Goal: Information Seeking & Learning: Learn about a topic

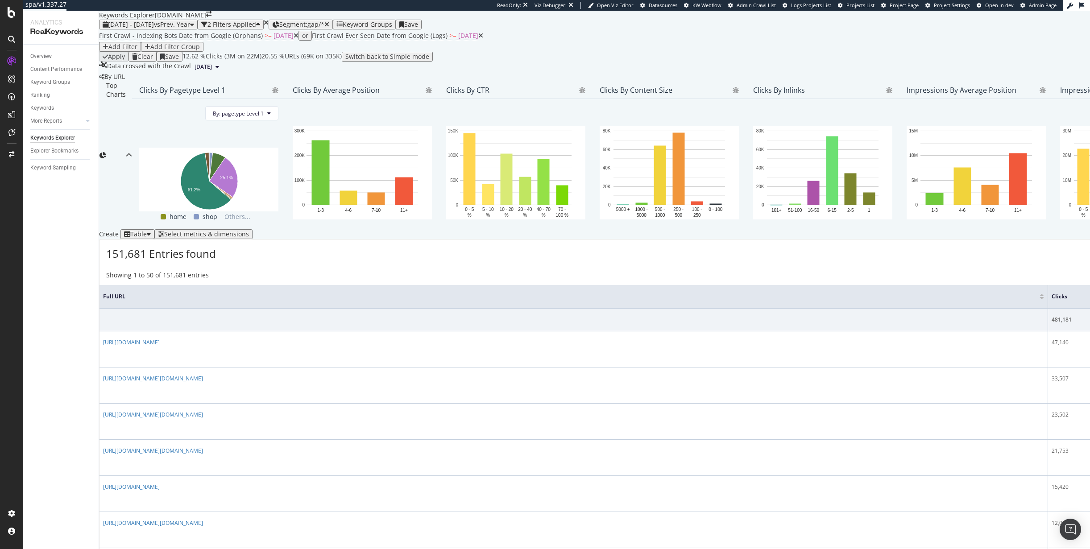
click at [249, 238] on div "Select metrics & dimensions" at bounding box center [206, 234] width 85 height 7
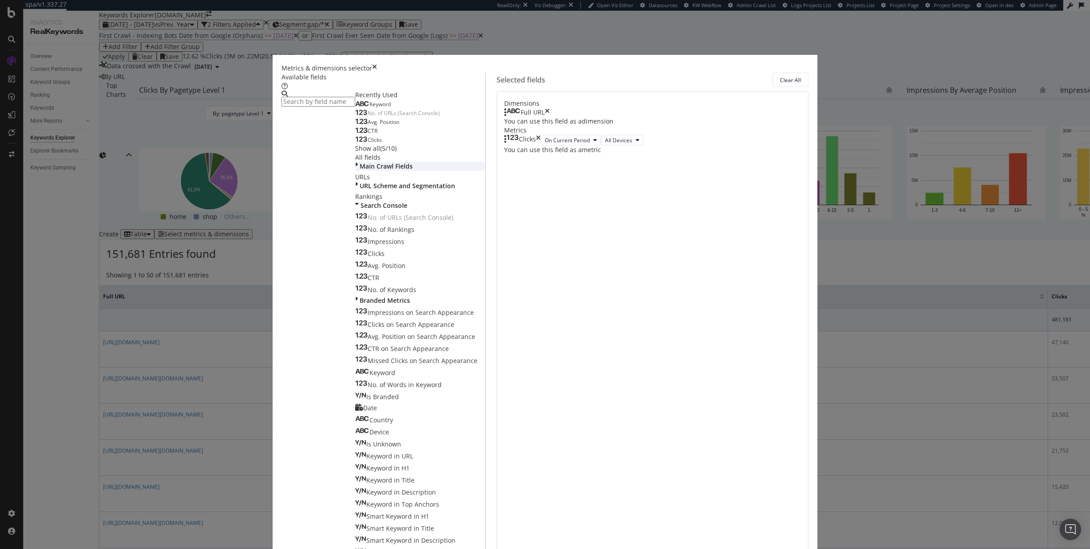
click at [358, 171] on icon "modal" at bounding box center [356, 166] width 3 height 9
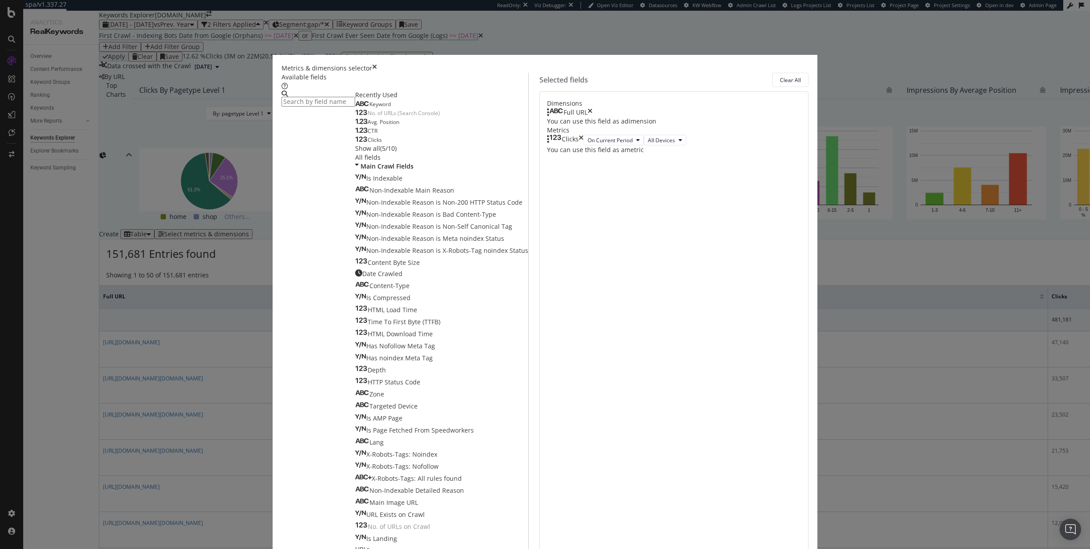
scroll to position [351, 0]
click at [358, 549] on icon "modal" at bounding box center [356, 558] width 3 height 9
click at [377, 73] on icon "times" at bounding box center [374, 68] width 5 height 9
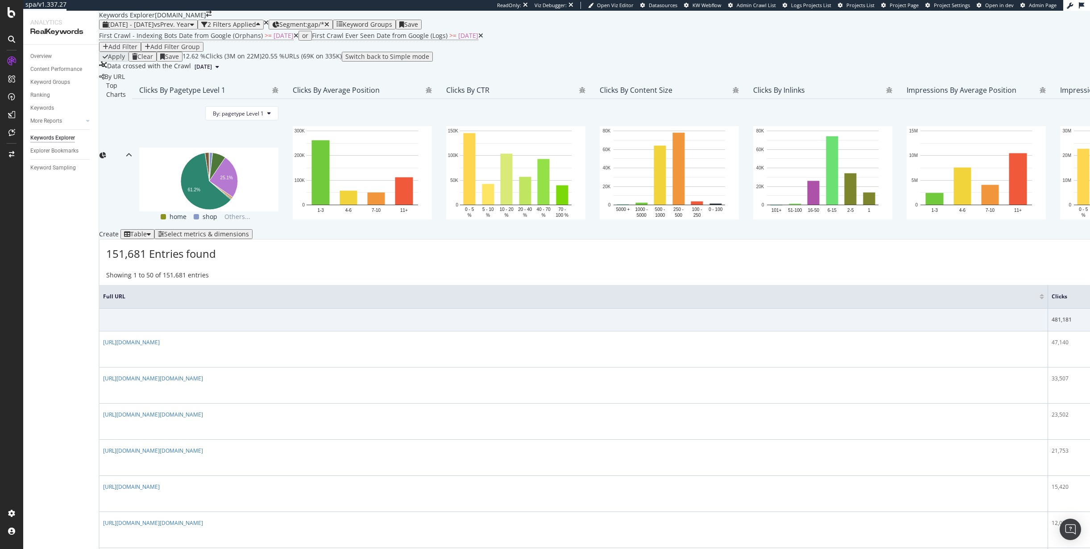
click at [314, 281] on div "Showing 1 to 50 of 151,681 entries Previous Next" at bounding box center [746, 276] width 1295 height 10
click at [137, 50] on div "Add Filter" at bounding box center [122, 46] width 29 height 7
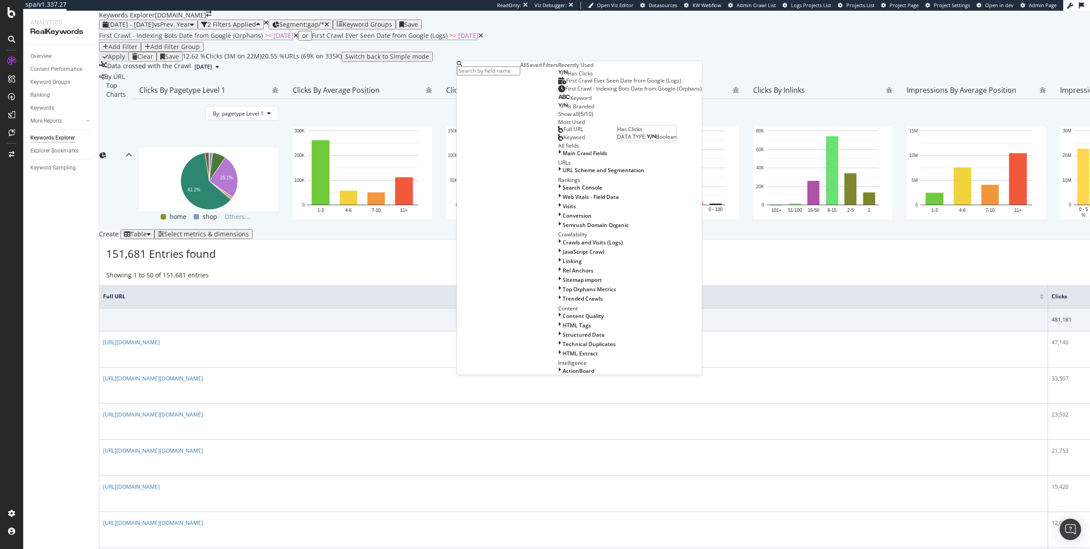
click at [567, 77] on span "Has Clicks" at bounding box center [579, 74] width 25 height 8
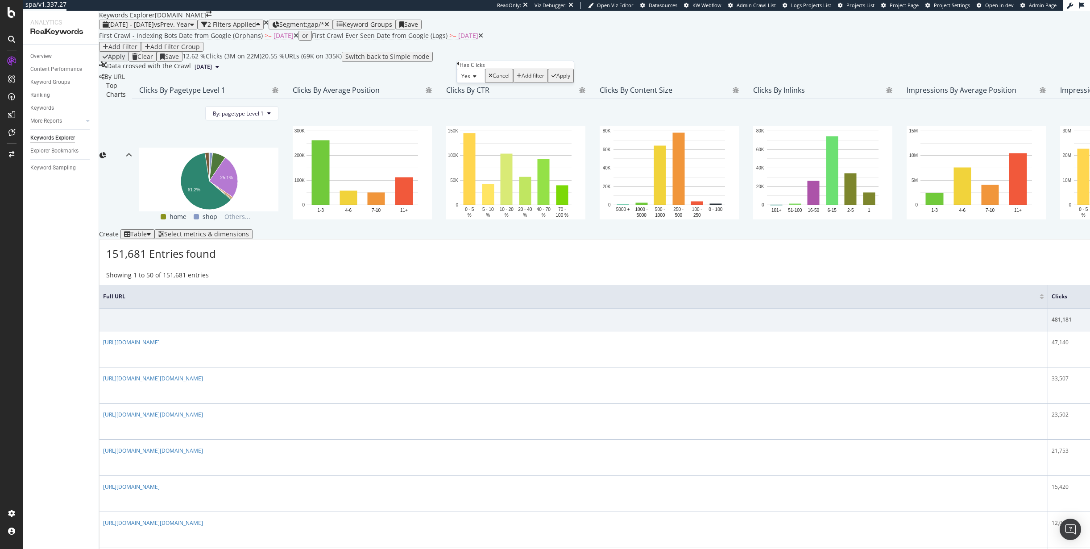
click at [556, 79] on div "Apply" at bounding box center [563, 76] width 14 height 6
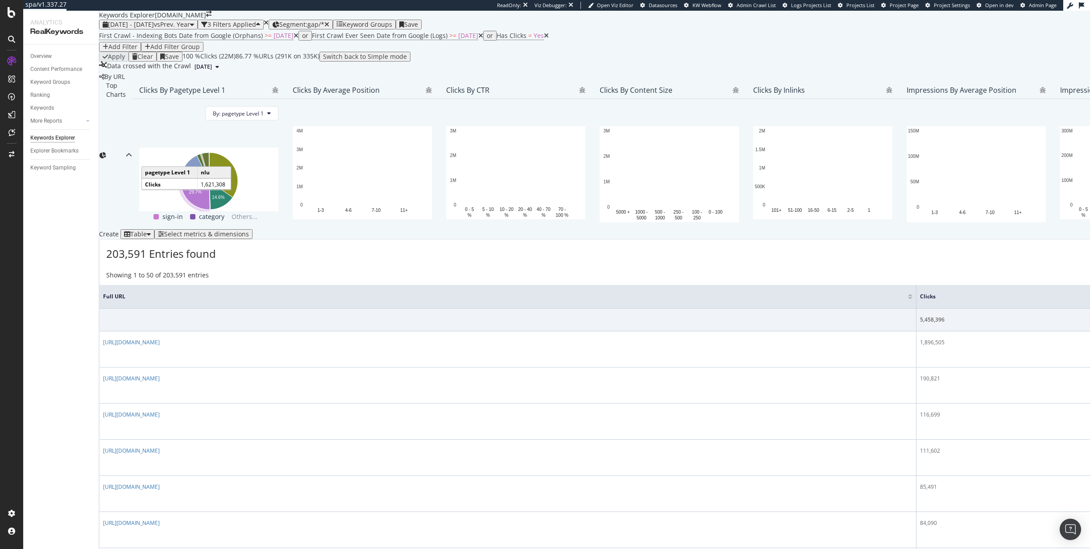
scroll to position [16, 0]
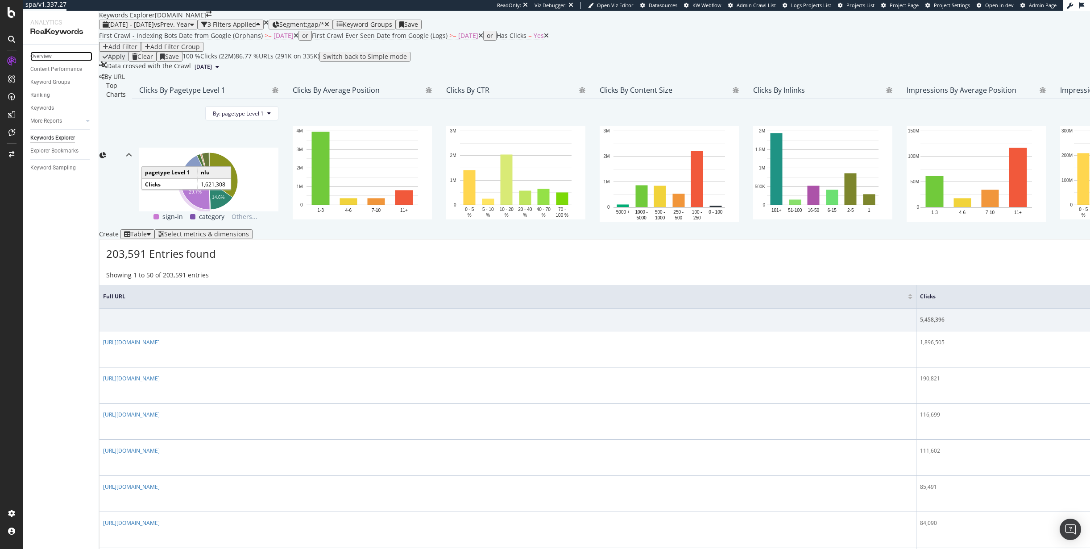
click at [62, 54] on link "Overview" at bounding box center [61, 56] width 62 height 9
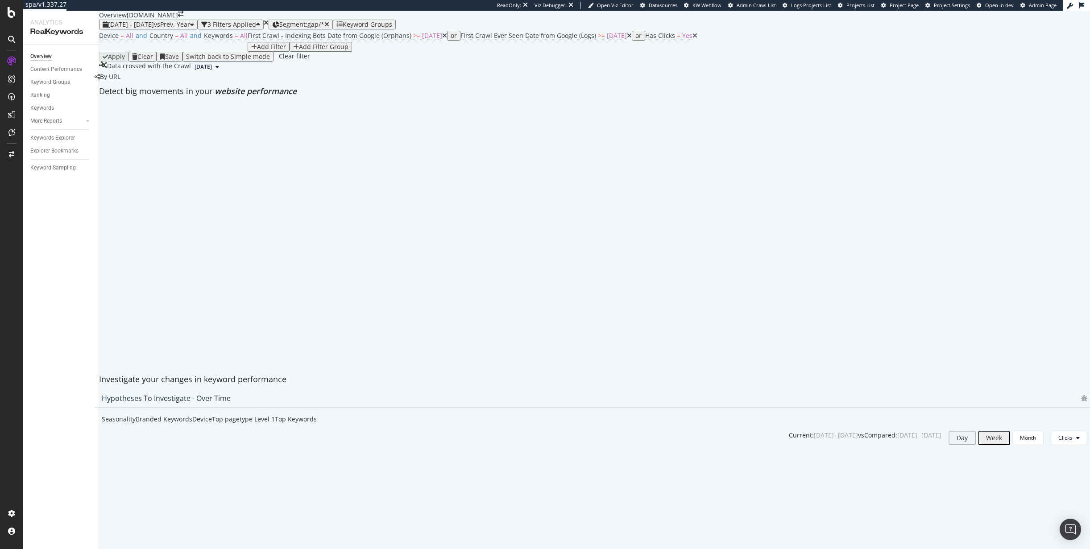
click at [268, 26] on div "times" at bounding box center [266, 23] width 5 height 6
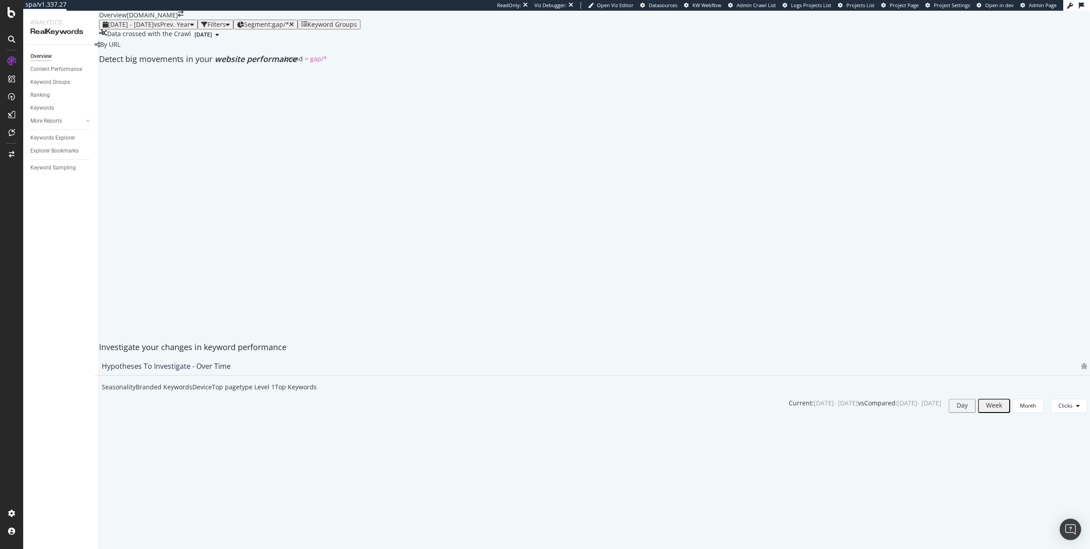
click at [289, 29] on span "Segment: gap/*" at bounding box center [266, 24] width 45 height 8
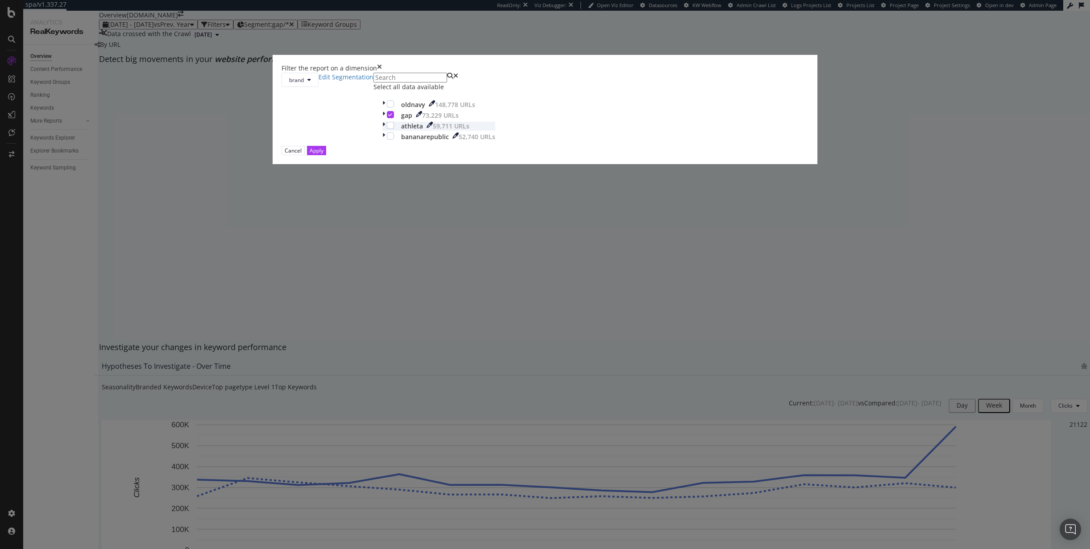
click at [387, 131] on div "modal" at bounding box center [384, 126] width 4 height 9
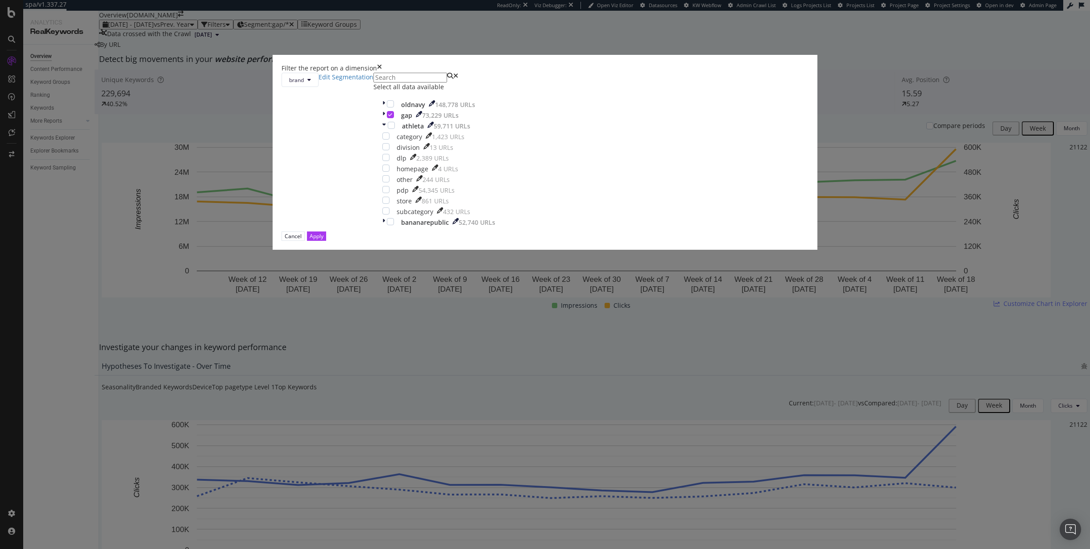
click at [387, 322] on div "Filter the report on a dimension brand Edit Segmentation Select all data availa…" at bounding box center [545, 274] width 1090 height 549
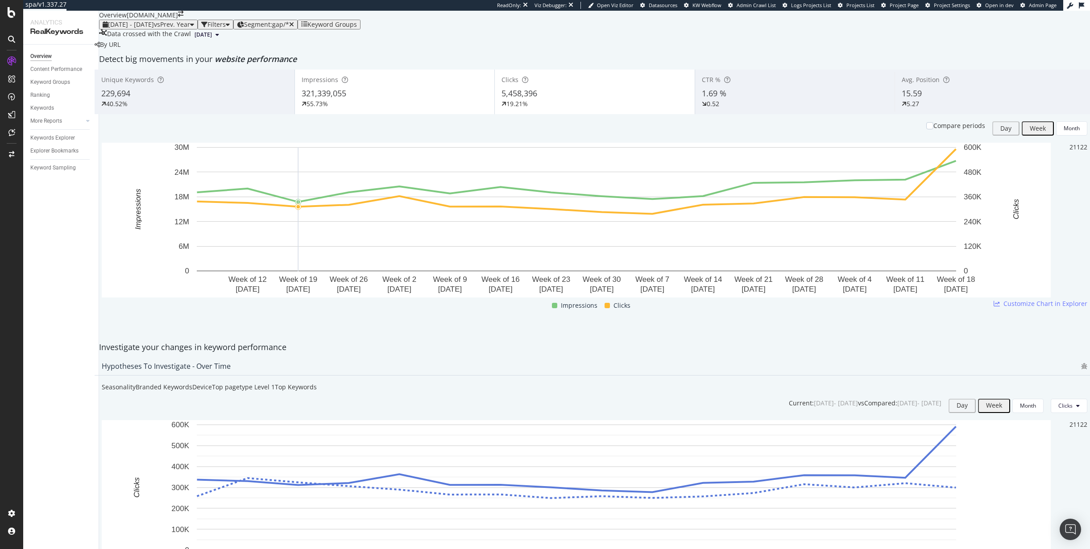
scroll to position [14, 0]
click at [188, 29] on span "vs Prev. Year" at bounding box center [172, 24] width 36 height 8
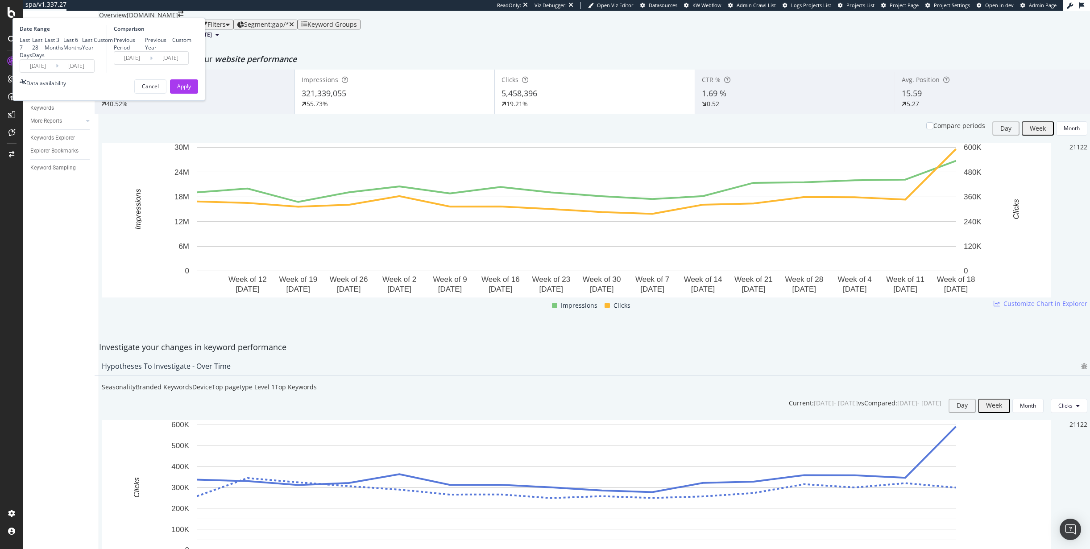
click at [45, 59] on div "Last 28 Days" at bounding box center [38, 47] width 12 height 23
type input "2025/08/17"
type input "2025/09/13"
type input "2024/08/18"
type input "2024/09/14"
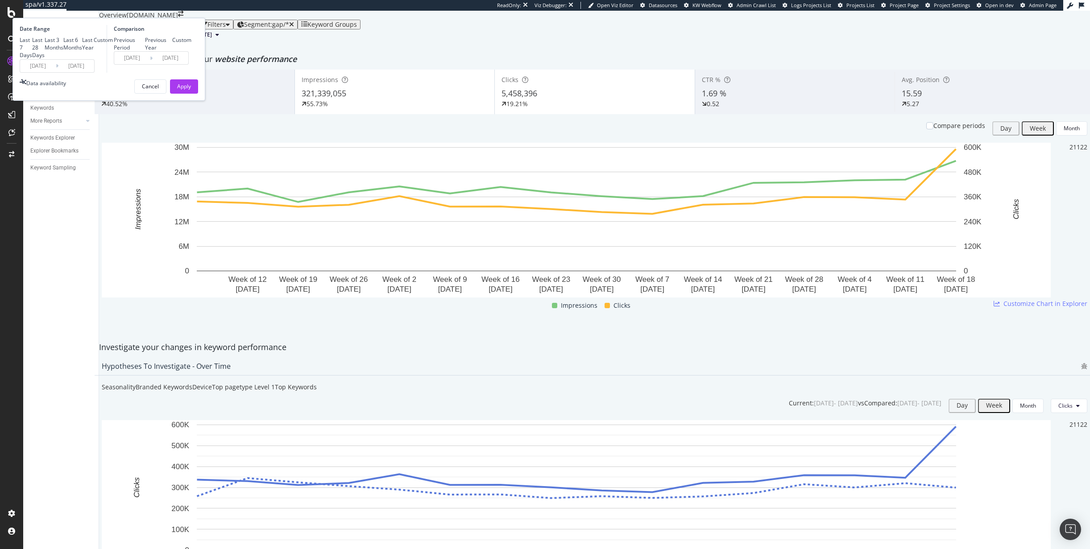
click at [205, 101] on div "Date Range Last 7 Days Last 28 Days Last 3 Months Last 6 Months Last Year Custo…" at bounding box center [108, 59] width 193 height 83
click at [191, 90] on div "Apply" at bounding box center [184, 87] width 14 height 8
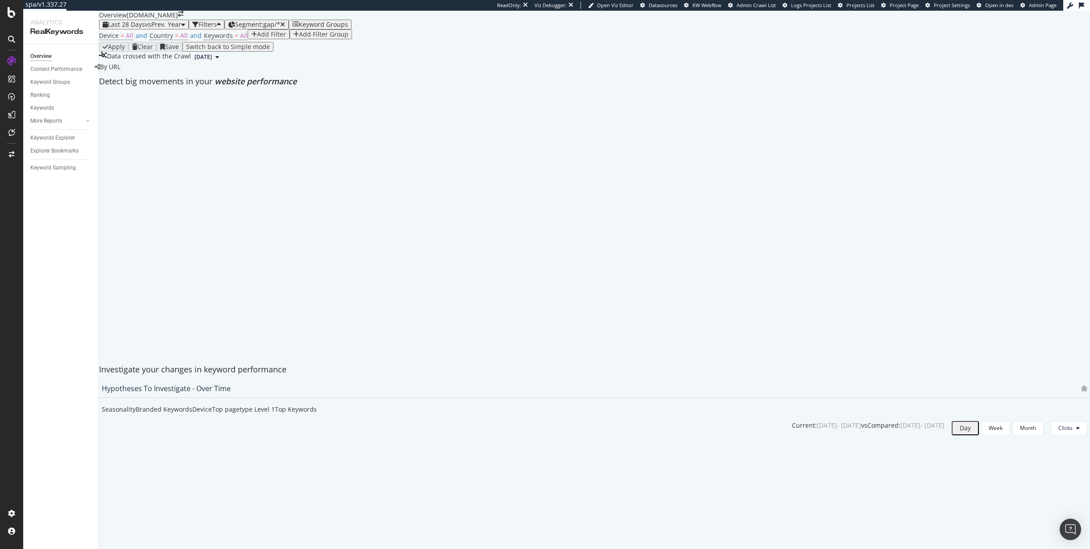
scroll to position [35, 0]
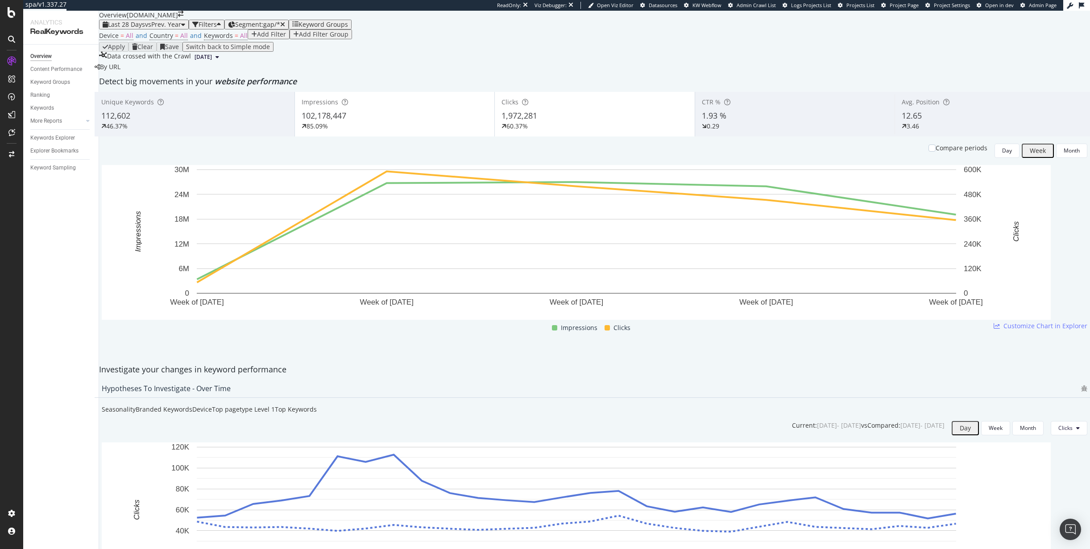
click at [510, 42] on div "Device = All and Country = All and Keywords = All Add Filter Add Filter Group" at bounding box center [594, 35] width 991 height 12
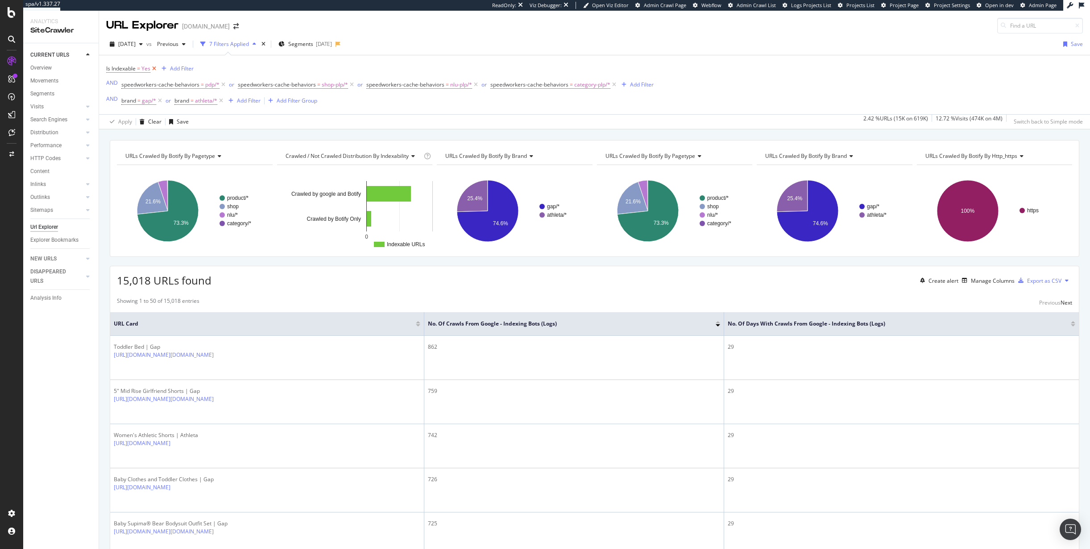
click at [157, 69] on icon at bounding box center [154, 68] width 8 height 9
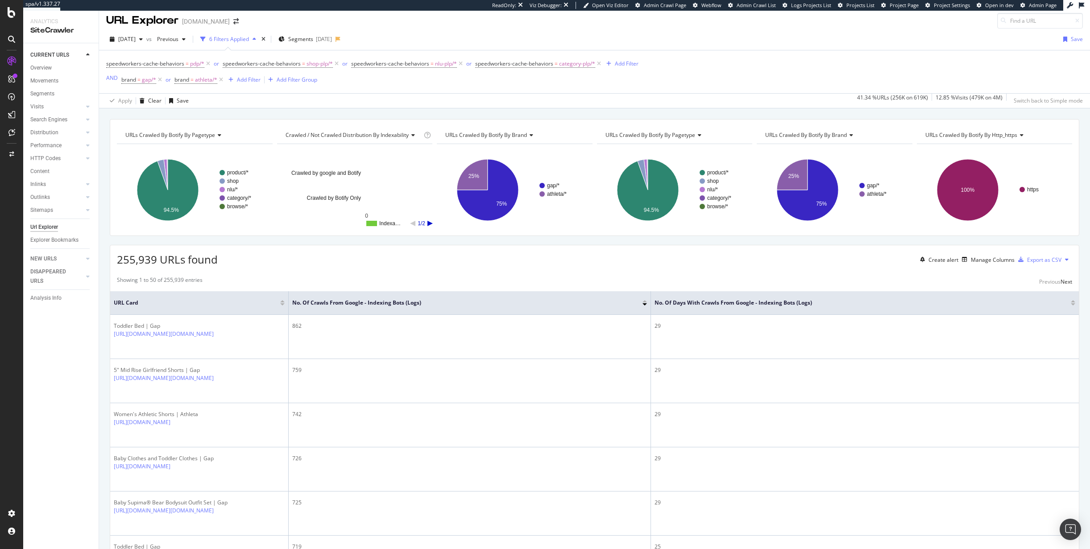
scroll to position [5, 0]
click at [313, 36] on span "Segments" at bounding box center [300, 39] width 25 height 8
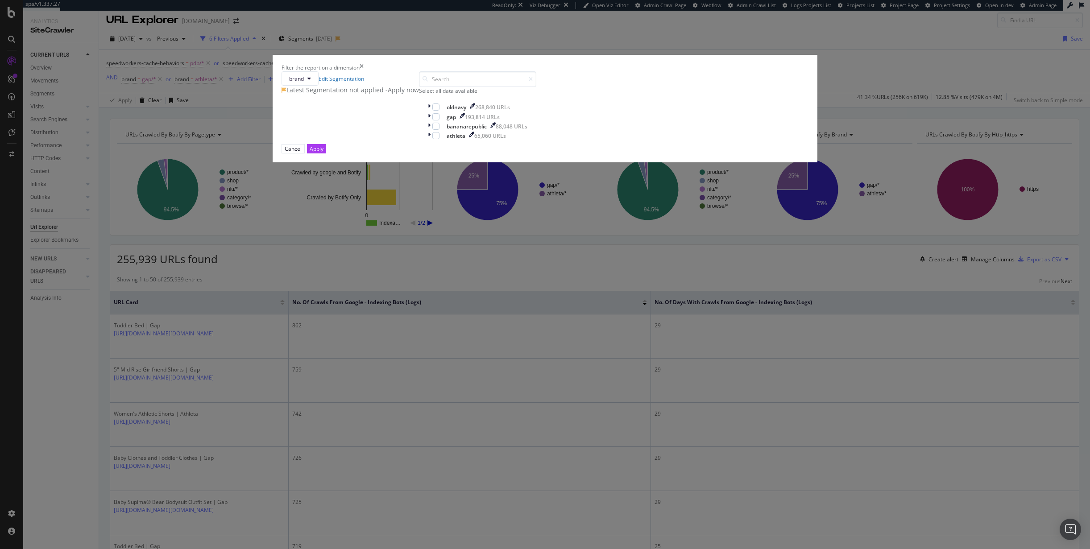
click at [634, 71] on div "Filter the report on a dimension" at bounding box center [544, 68] width 527 height 8
click at [363, 71] on icon "times" at bounding box center [361, 68] width 4 height 8
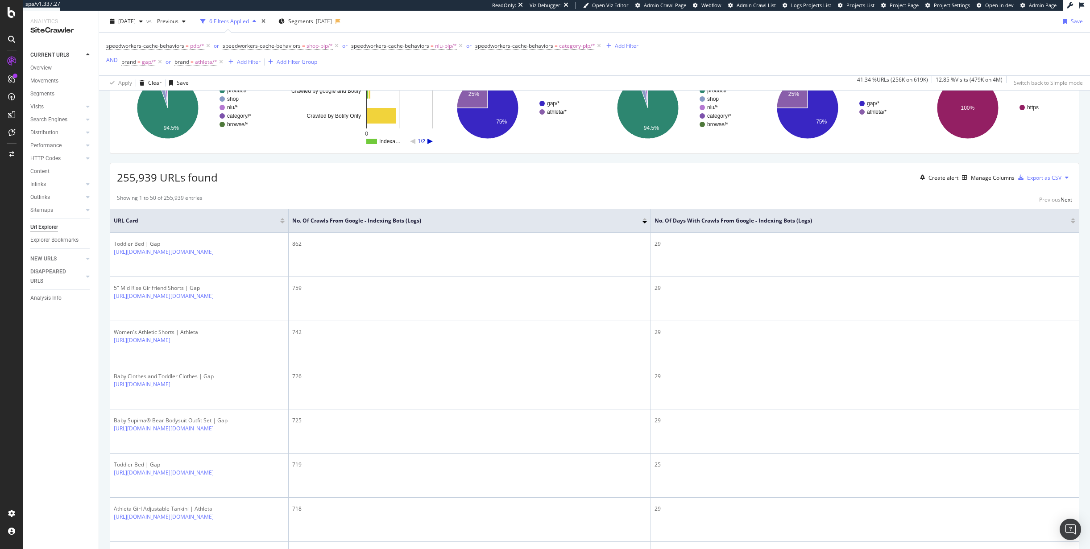
scroll to position [0, 0]
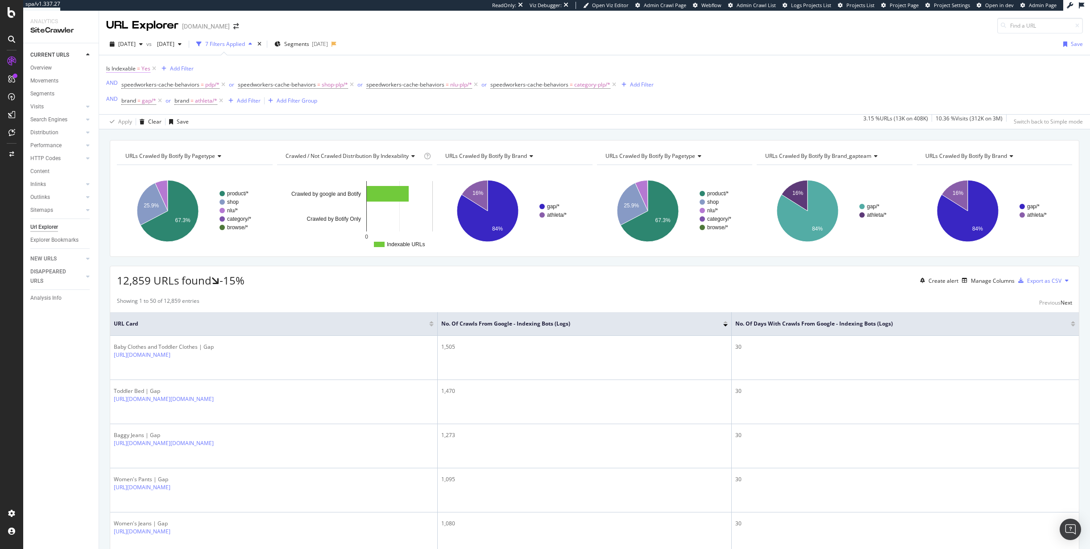
click at [145, 70] on span "Yes" at bounding box center [145, 68] width 9 height 12
click at [249, 62] on div "Is Indexable = Yes Add Filter AND speedworkers-cache-behaviors = pdp/* or speed…" at bounding box center [379, 84] width 547 height 45
click at [156, 68] on icon at bounding box center [154, 68] width 8 height 9
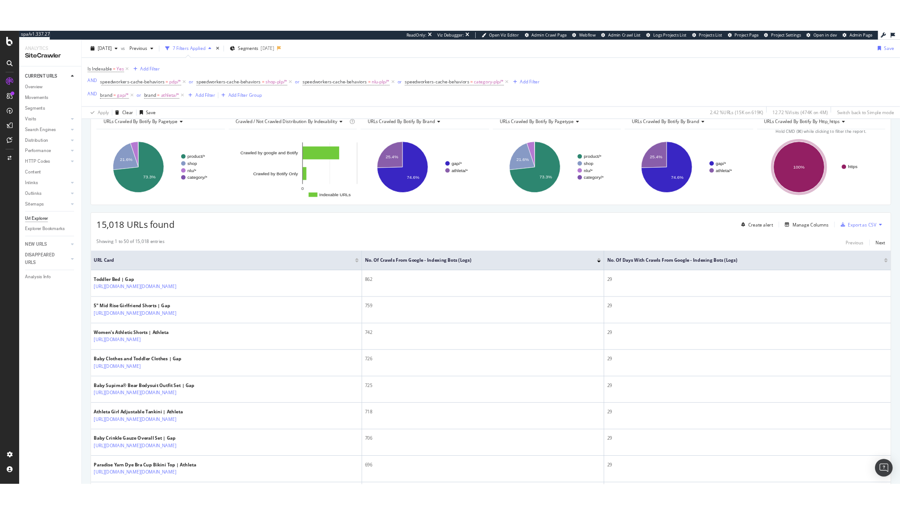
scroll to position [43, 0]
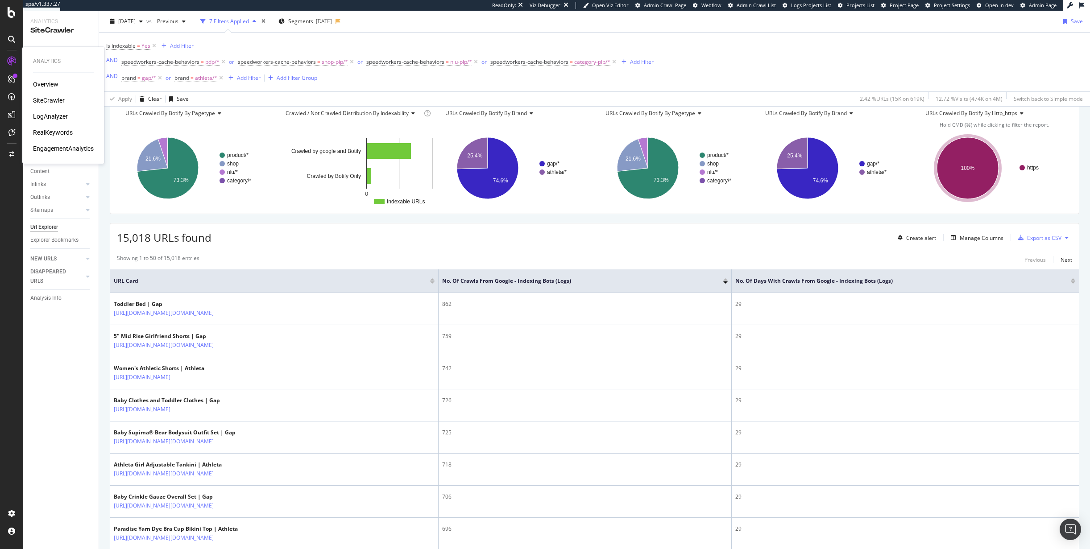
click at [50, 96] on div "SiteCrawler" at bounding box center [49, 100] width 32 height 9
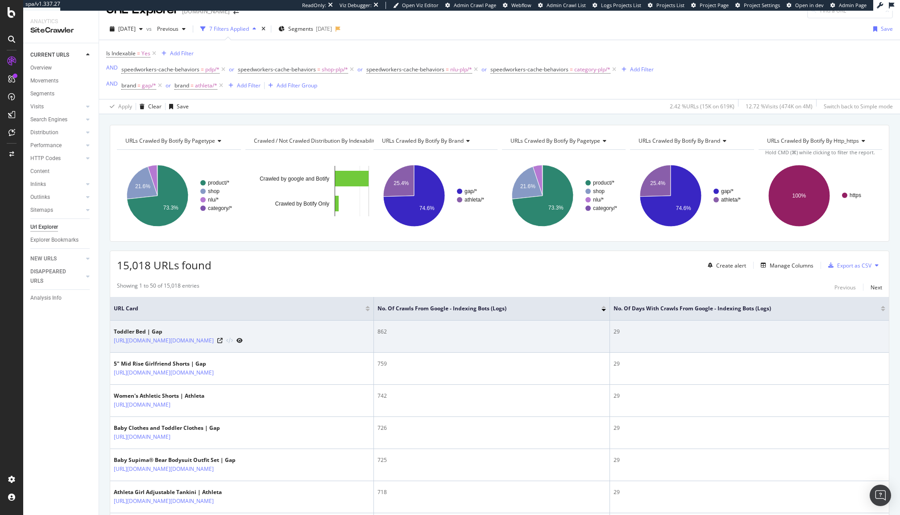
scroll to position [0, 0]
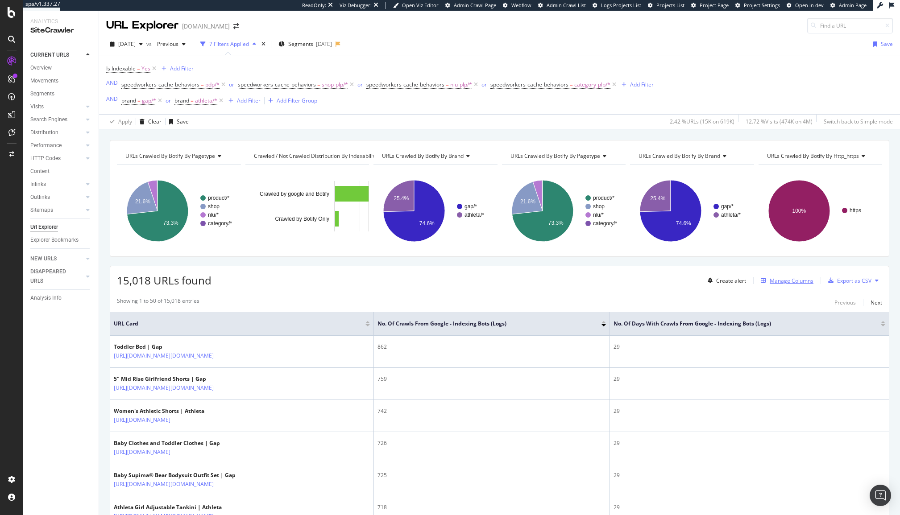
click at [780, 282] on div "Manage Columns" at bounding box center [791, 281] width 44 height 8
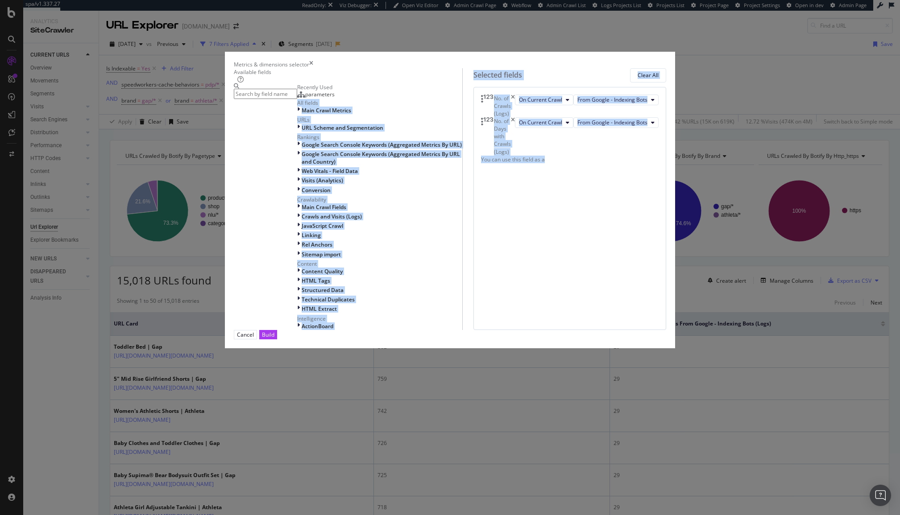
drag, startPoint x: 336, startPoint y: 183, endPoint x: 509, endPoint y: 146, distance: 176.9
click at [520, 146] on div "Available fields Recently Used parameters All fields Main Crawl Metrics URLs UR…" at bounding box center [450, 199] width 432 height 262
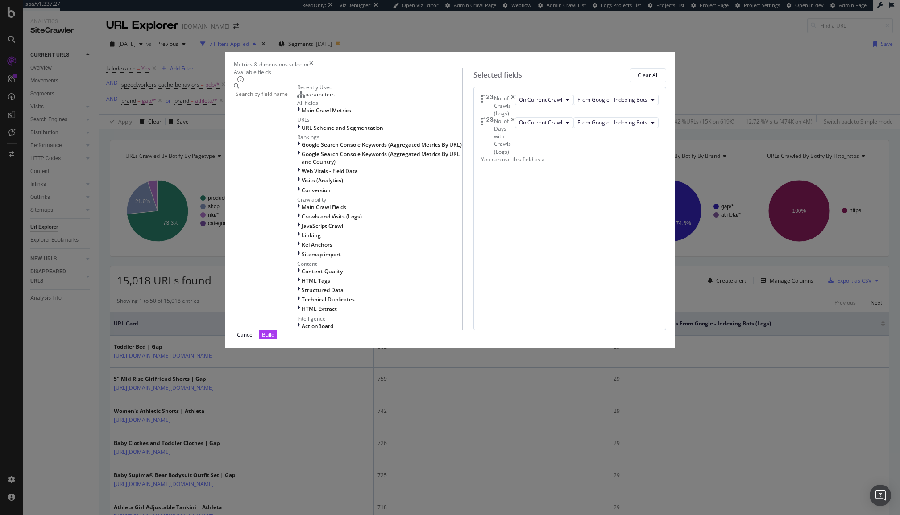
click at [334, 98] on div "parameters" at bounding box center [315, 94] width 37 height 7
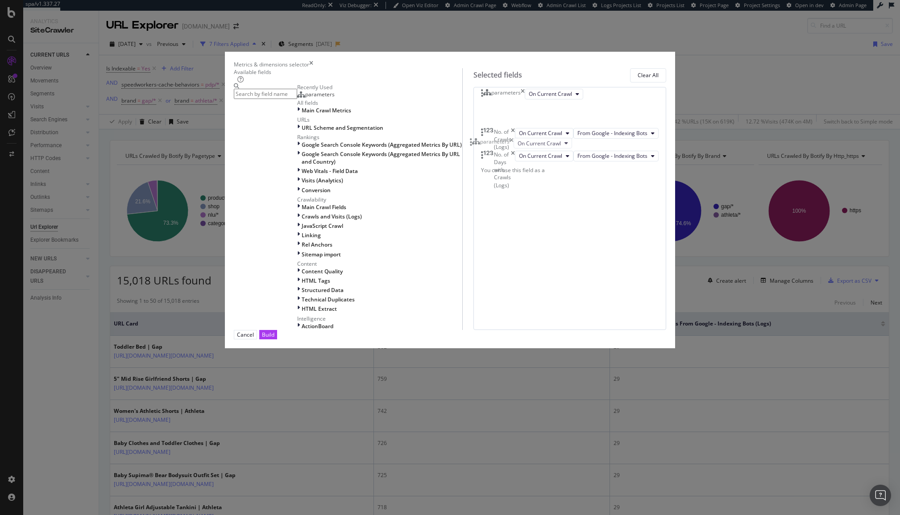
drag, startPoint x: 550, startPoint y: 235, endPoint x: 551, endPoint y: 157, distance: 78.1
click at [551, 157] on body "spa/v1.337.27 ReadOnly: Viz Debugger: Open Viz Editor Admin Crawl Page Webflow …" at bounding box center [450, 257] width 900 height 515
click at [313, 68] on icon "times" at bounding box center [311, 65] width 4 height 8
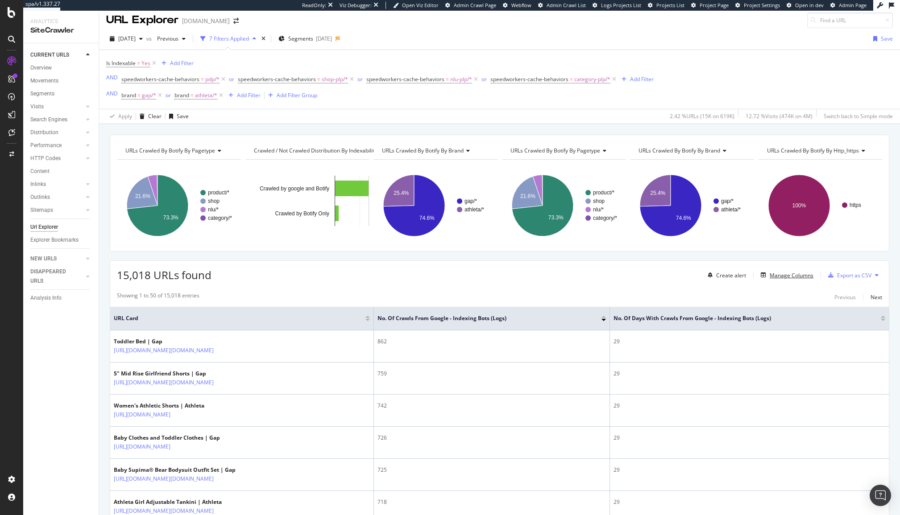
scroll to position [6, 0]
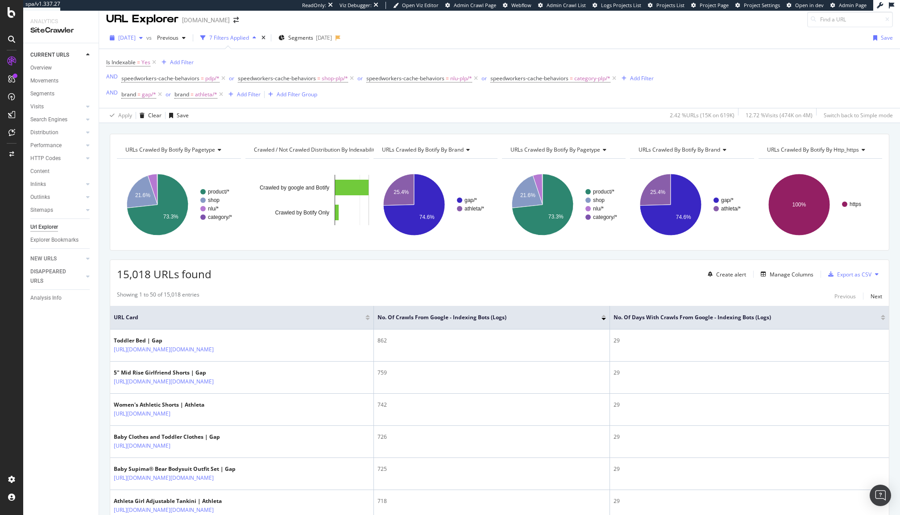
click at [136, 37] on span "[DATE]" at bounding box center [126, 38] width 17 height 8
click at [259, 58] on div "Is Indexable = Yes Add Filter AND speedworkers-cache-behaviors = pdp/* or speed…" at bounding box center [379, 78] width 547 height 45
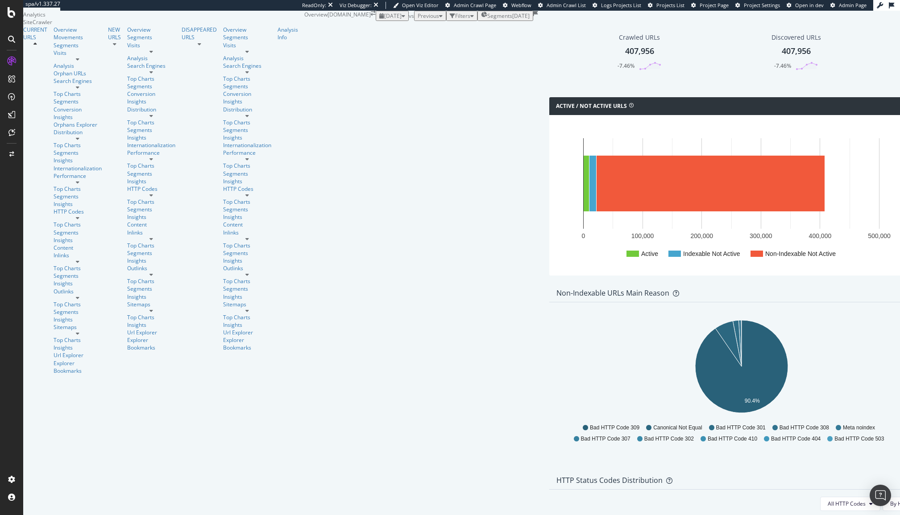
scroll to position [789, 0]
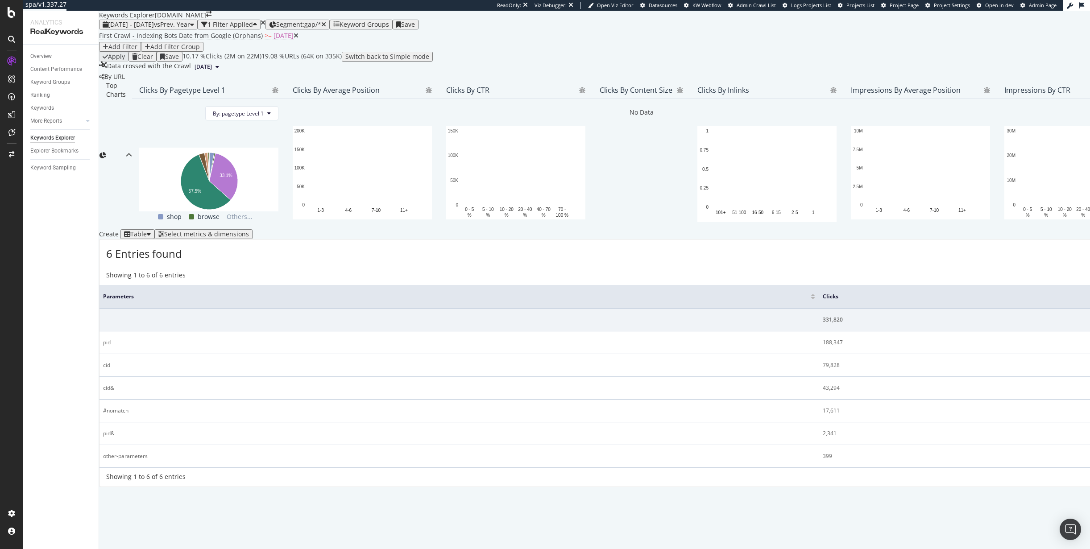
scroll to position [1, 0]
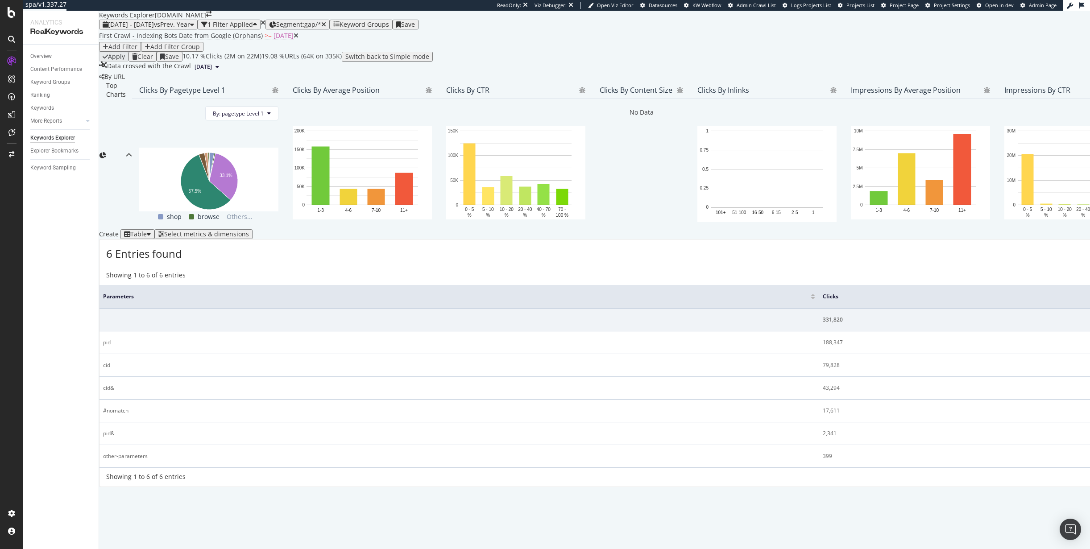
click at [249, 238] on div "Select metrics & dimensions" at bounding box center [206, 234] width 85 height 7
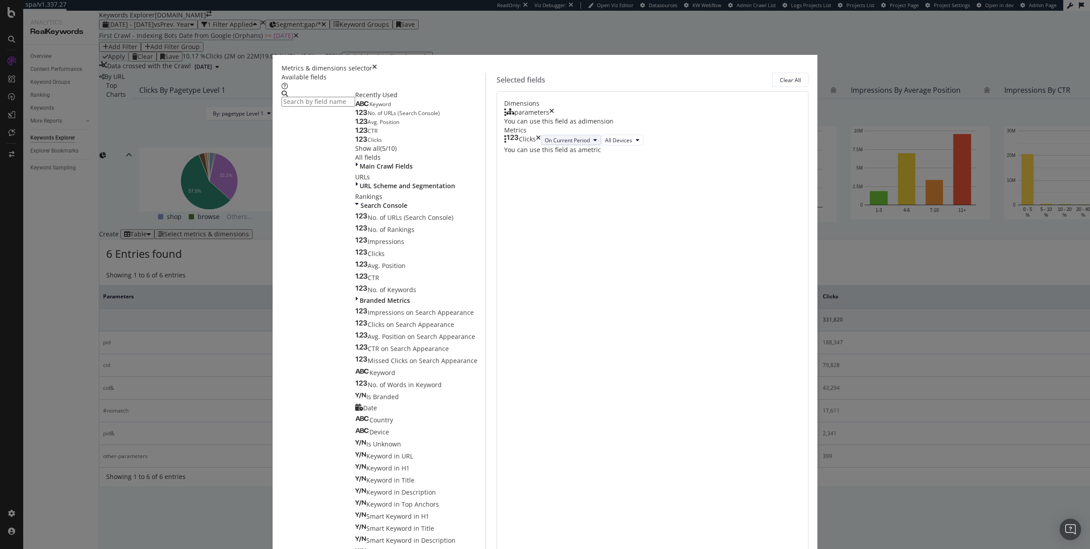
click at [597, 143] on icon "modal" at bounding box center [595, 139] width 4 height 5
click at [355, 107] on input "modal" at bounding box center [318, 102] width 74 height 10
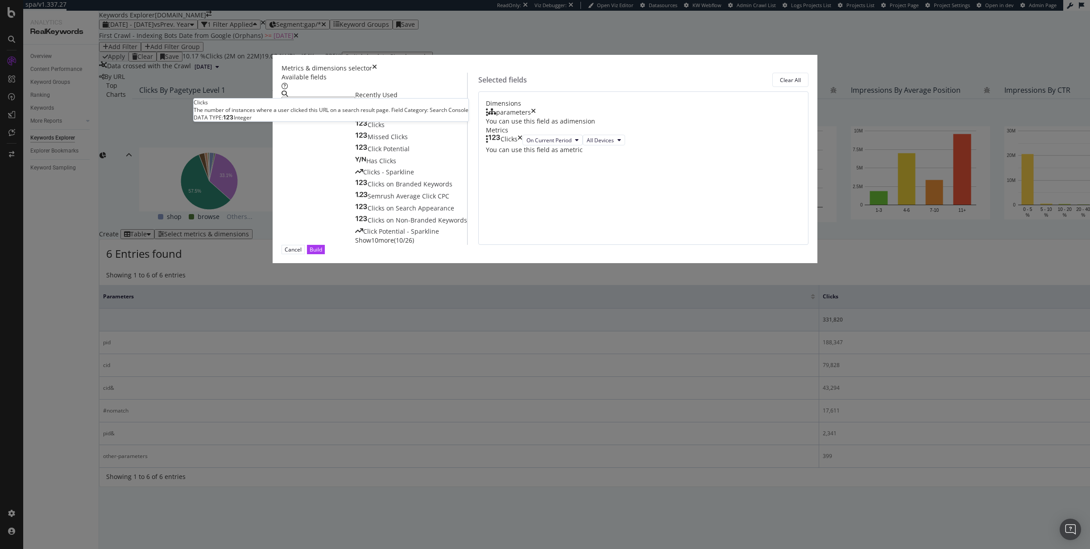
type input "click"
click at [382, 108] on div "Clicks" at bounding box center [368, 104] width 27 height 7
click at [578, 155] on span "On Compared Period" at bounding box center [552, 151] width 52 height 8
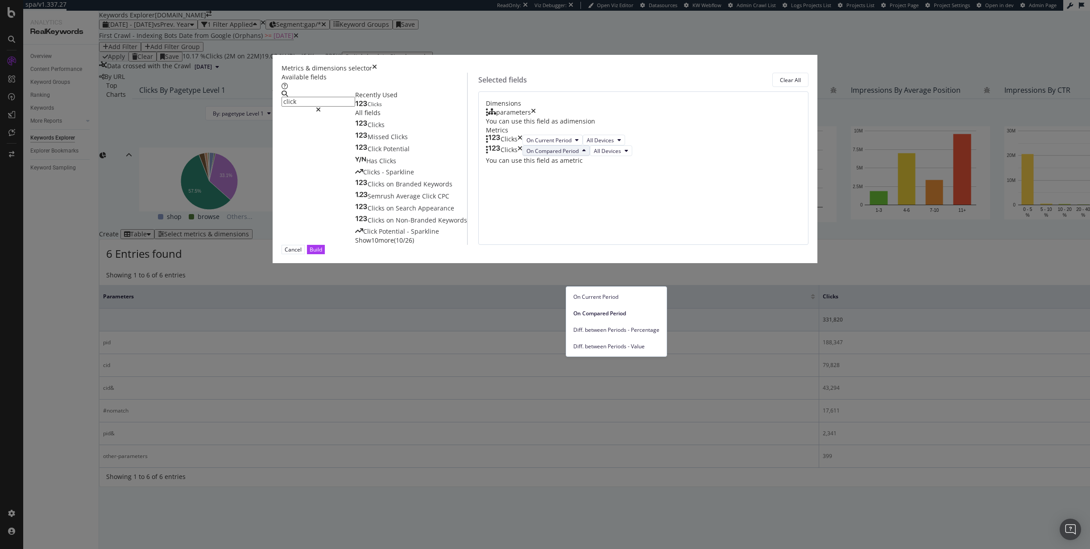
click at [707, 245] on div "Dimensions parameters You can use this field as a dimension Metrics Clicks On C…" at bounding box center [643, 167] width 330 height 153
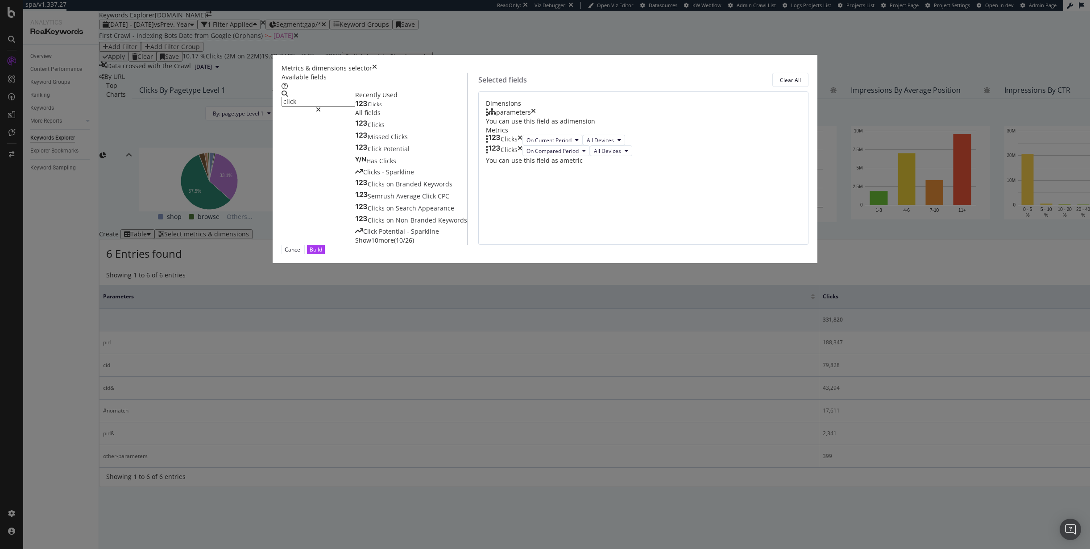
click at [448, 108] on div "Clicks" at bounding box center [411, 103] width 112 height 9
click at [382, 108] on div "Clicks" at bounding box center [368, 104] width 27 height 7
click at [322, 253] on div "Build" at bounding box center [316, 250] width 12 height 8
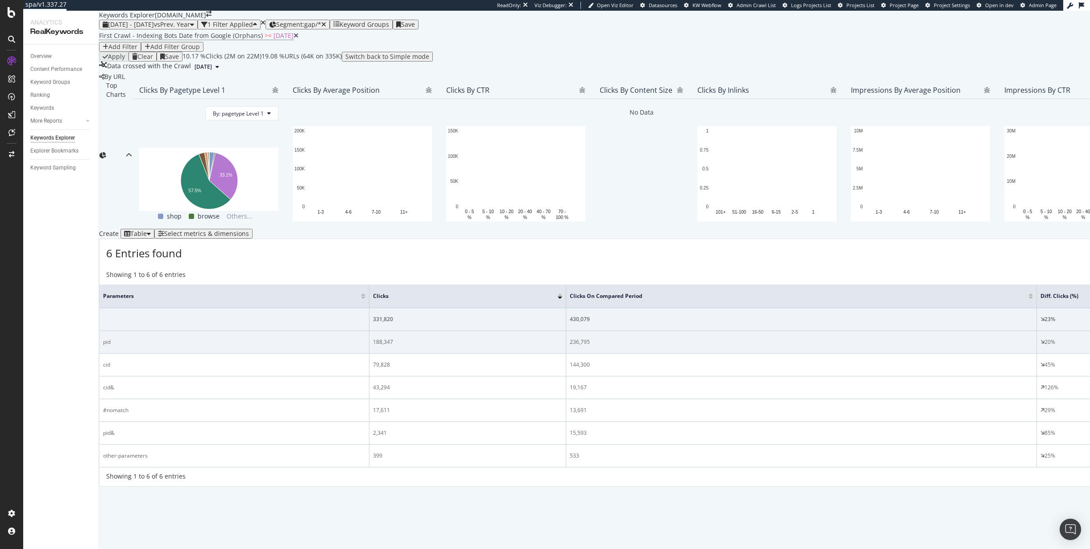
scroll to position [75, 0]
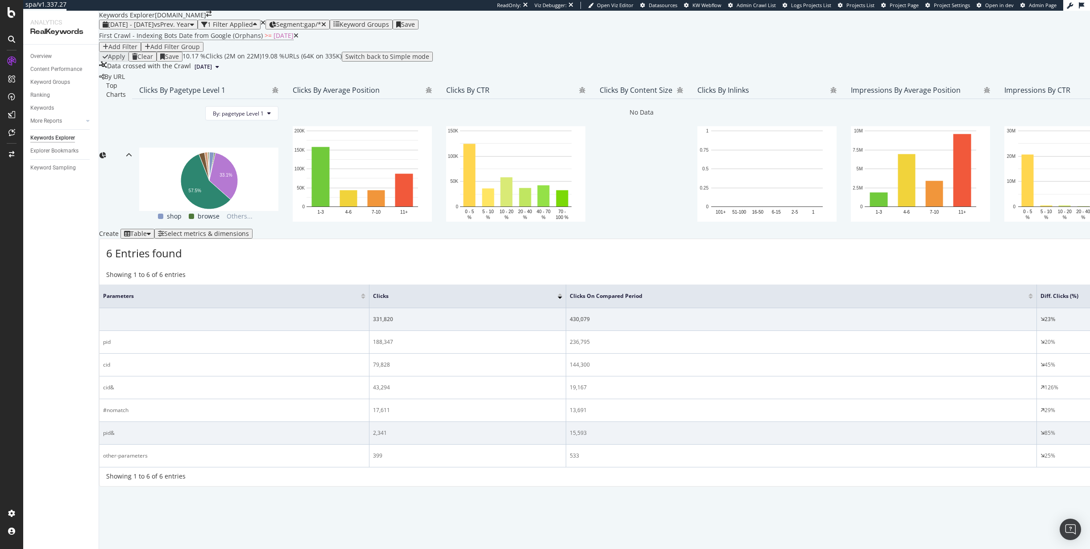
click at [566, 445] on td "15,593" at bounding box center [801, 433] width 471 height 23
click at [143, 437] on div "pid&" at bounding box center [234, 433] width 262 height 8
click at [128, 445] on td "pid&" at bounding box center [234, 433] width 270 height 23
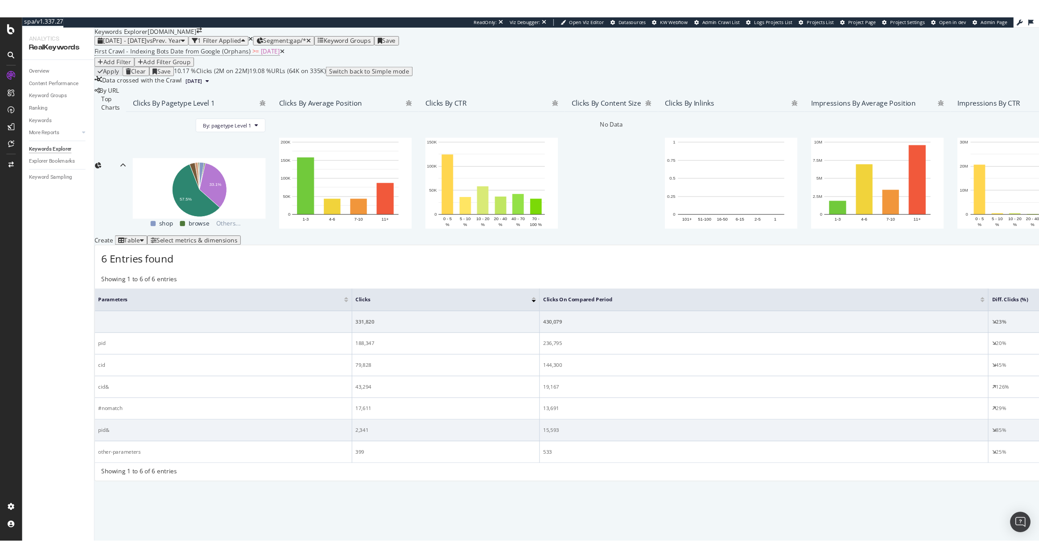
scroll to position [75, 0]
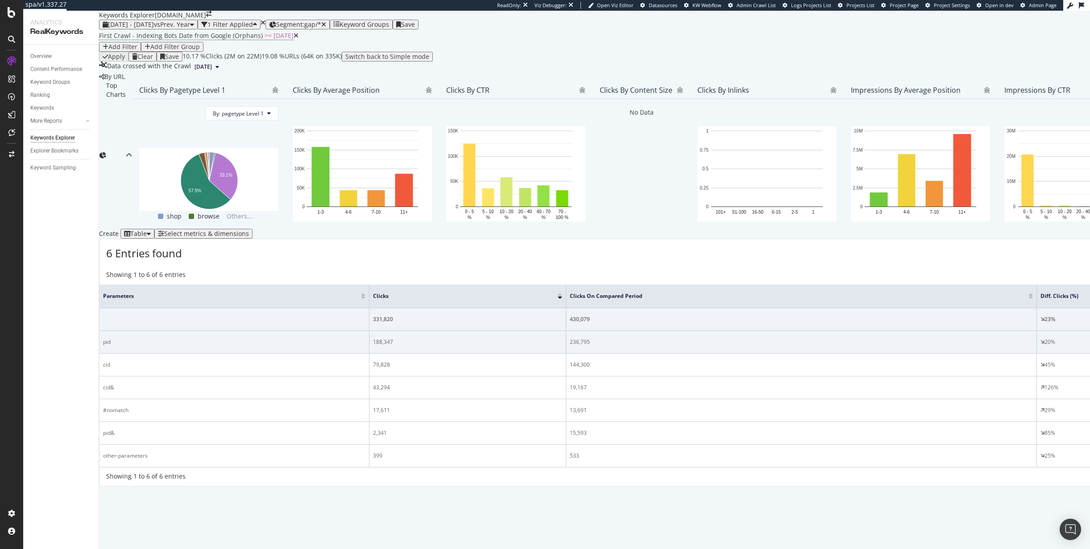
click at [570, 346] on div "236,795" at bounding box center [801, 342] width 463 height 8
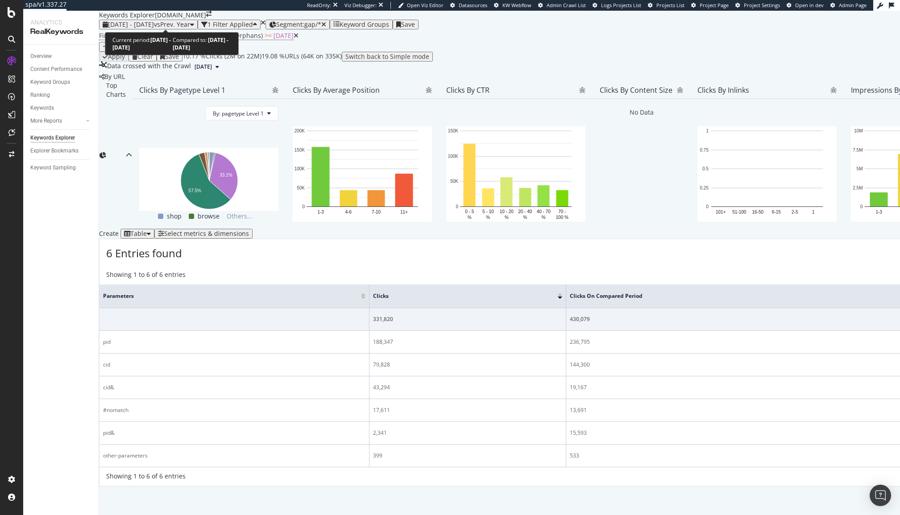
click at [154, 20] on span "2025 May. 5th - Aug. 24th" at bounding box center [131, 24] width 46 height 8
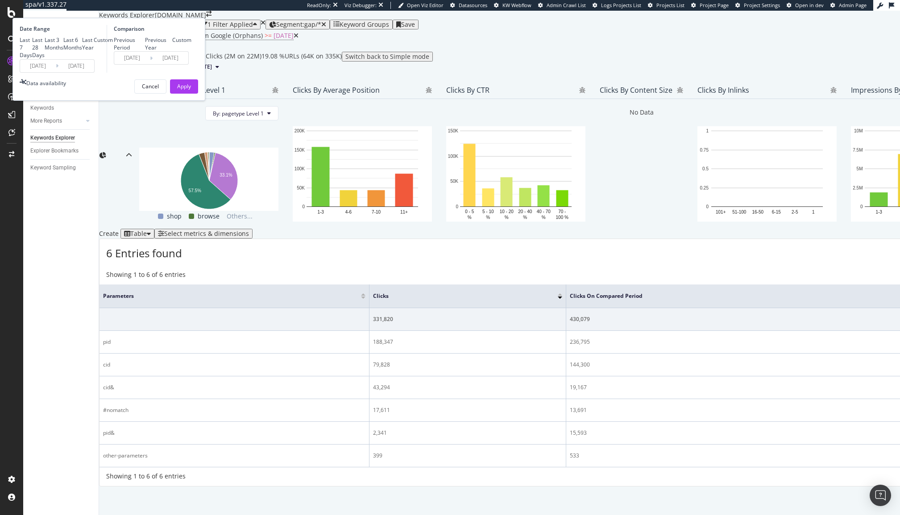
click at [104, 59] on div "Last 7 Days Last 28 Days Last 3 Months Last 6 Months Last Year Custom" at bounding box center [62, 47] width 85 height 23
click at [94, 72] on input "2025/08/24" at bounding box center [76, 66] width 36 height 12
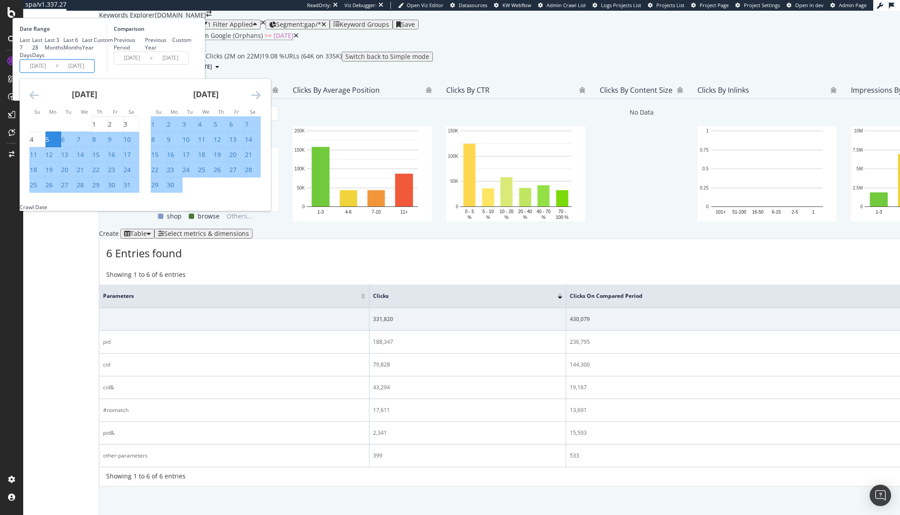
click at [266, 149] on div "June 2025 1 2 3 4 5 6 7 8 9 10 11 12 13 14 15 16 17 18 19 20 21 22 23 24 25 26 …" at bounding box center [205, 136] width 121 height 114
click at [260, 100] on icon "Move forward to switch to the next month." at bounding box center [255, 95] width 9 height 11
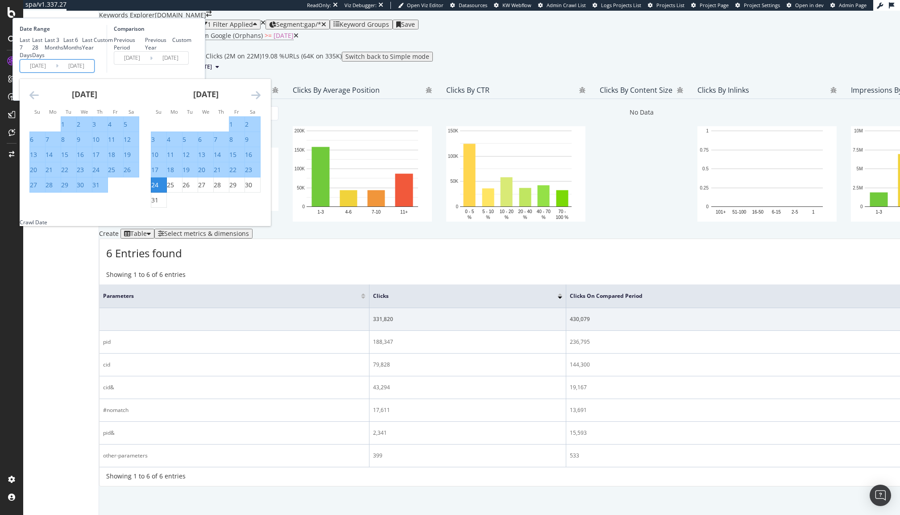
click at [260, 100] on icon "Move forward to switch to the next month." at bounding box center [255, 95] width 9 height 11
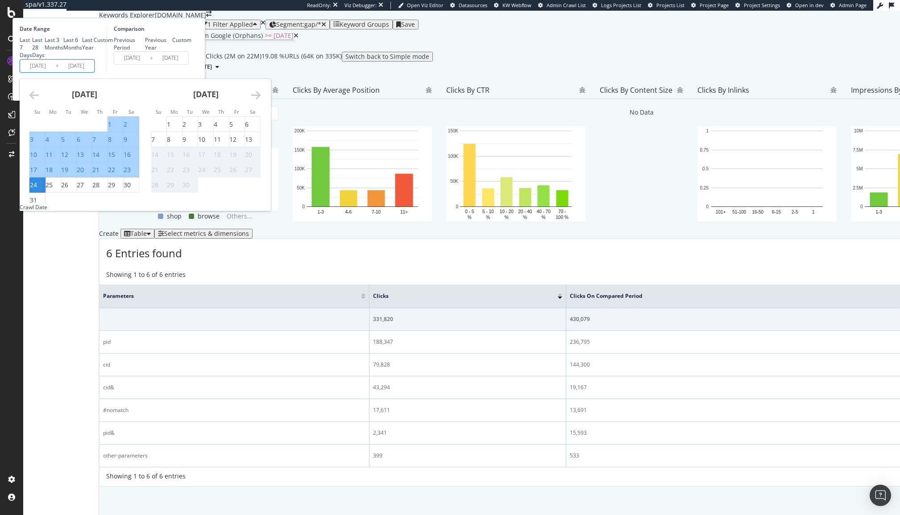
click at [260, 100] on icon "Move forward to switch to the next month." at bounding box center [255, 95] width 9 height 11
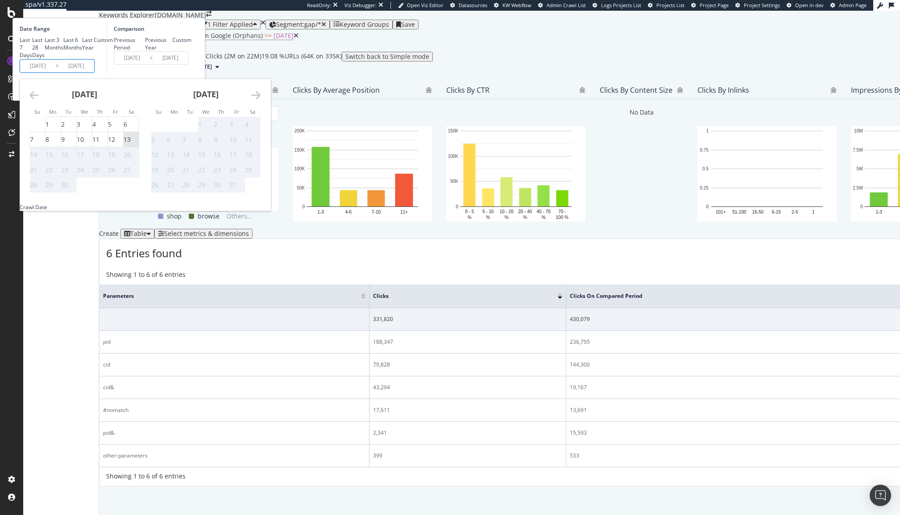
click at [131, 144] on div "13" at bounding box center [127, 139] width 7 height 9
type input "2025/09/13"
type input "2024/09/14"
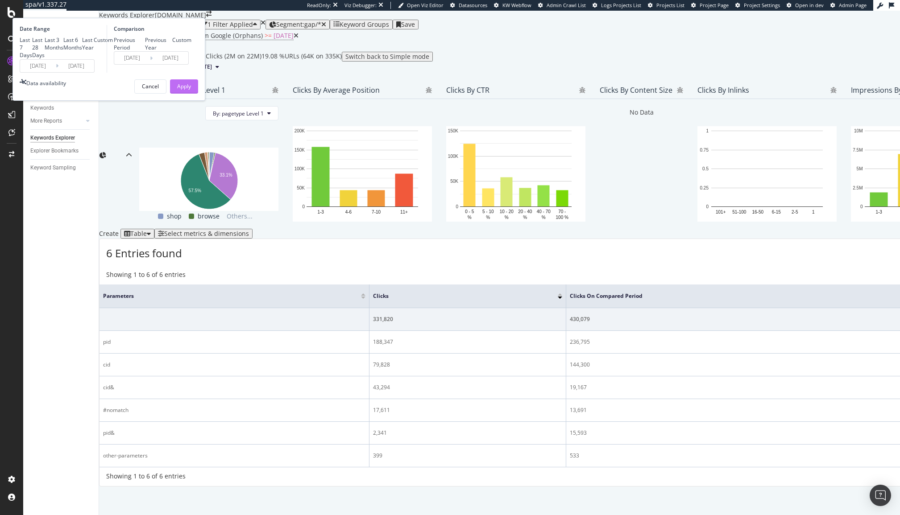
click at [191, 90] on div "Apply" at bounding box center [184, 87] width 14 height 8
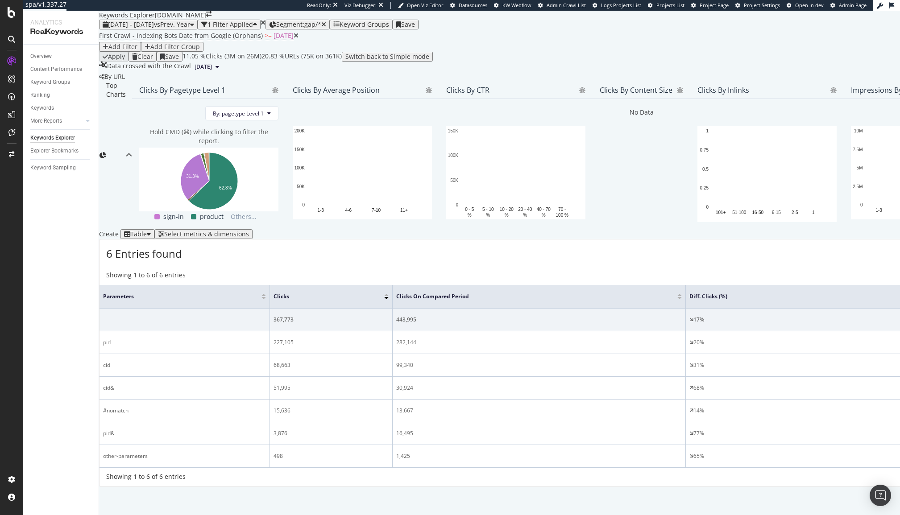
scroll to position [6, 0]
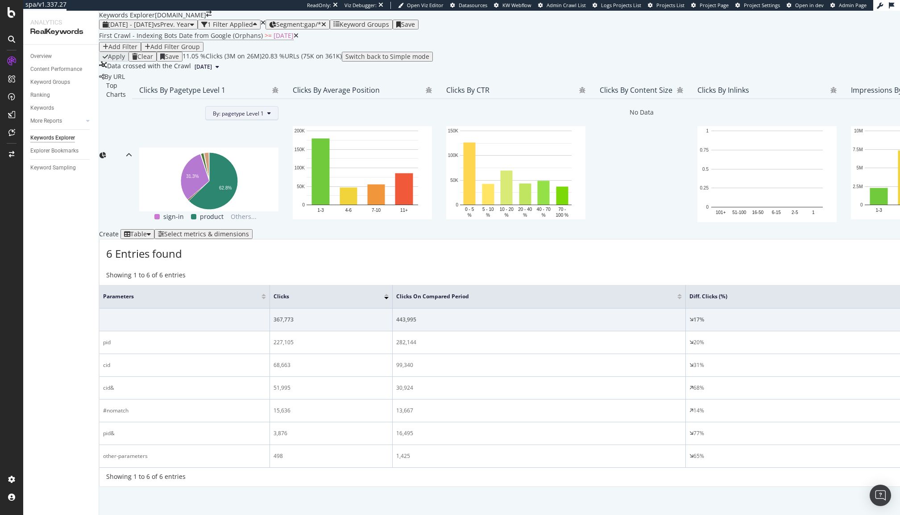
click at [235, 117] on span "By: pagetype Level 1" at bounding box center [238, 114] width 51 height 8
click at [321, 29] on span "Segment: gap/*" at bounding box center [298, 24] width 45 height 8
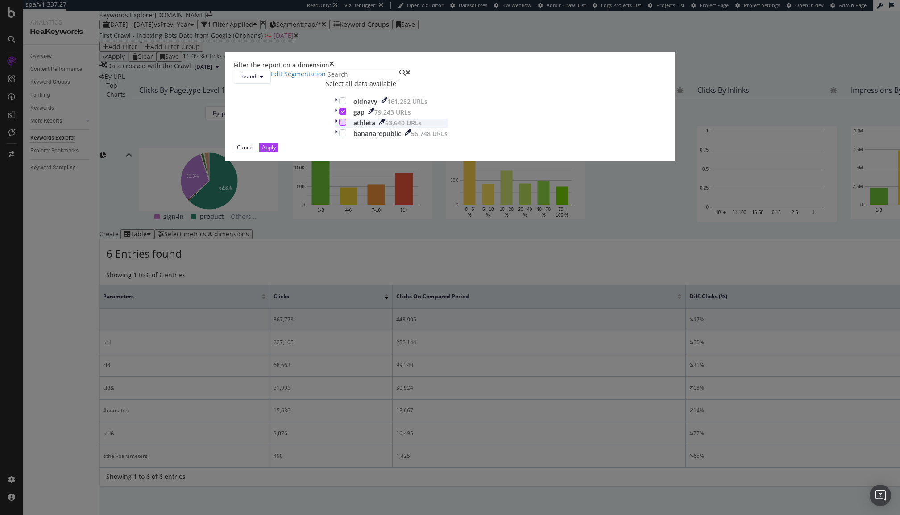
click at [346, 126] on div "modal" at bounding box center [342, 122] width 7 height 7
click at [278, 152] on button "Apply" at bounding box center [268, 147] width 19 height 9
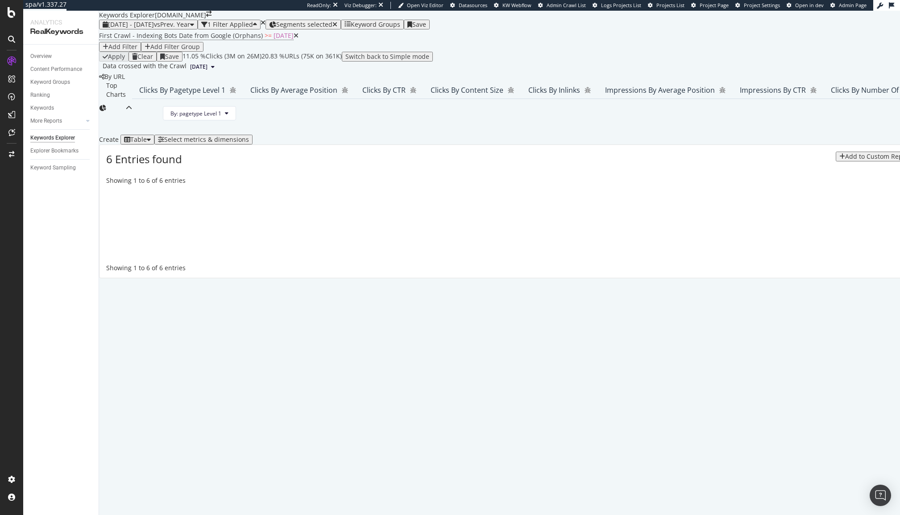
scroll to position [1, 0]
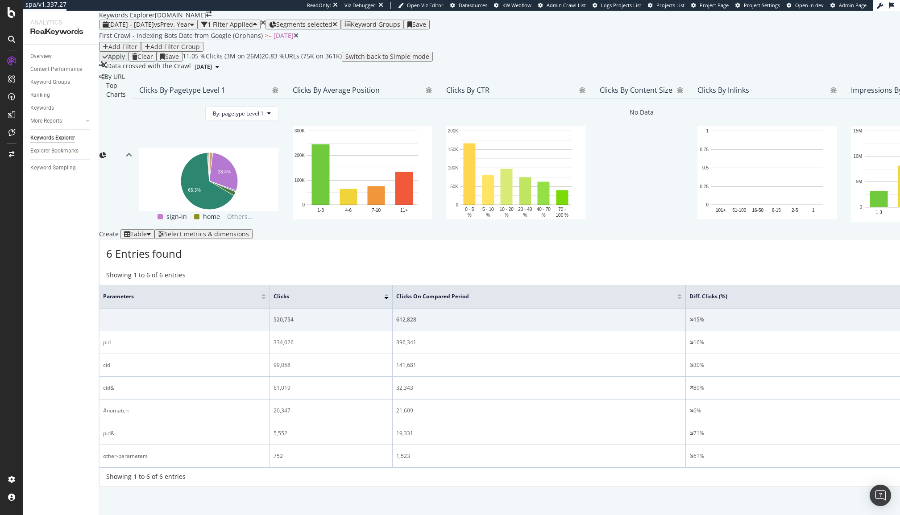
click at [264, 40] on span ">=" at bounding box center [267, 35] width 7 height 8
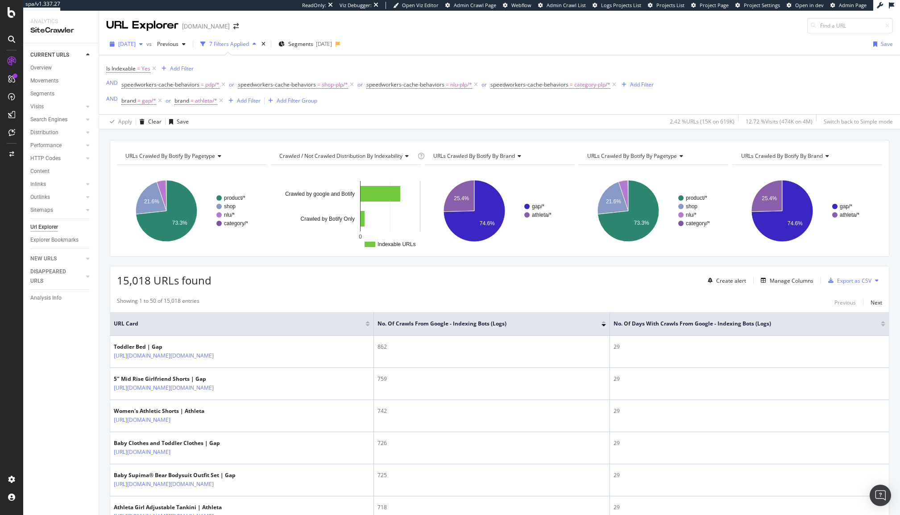
click at [136, 44] on span "[DATE]" at bounding box center [126, 44] width 17 height 8
click at [272, 62] on div "Is Indexable = Yes Add Filter AND speedworkers-cache-behaviors = pdp/* or speed…" at bounding box center [379, 84] width 547 height 45
click at [153, 69] on icon at bounding box center [154, 68] width 8 height 9
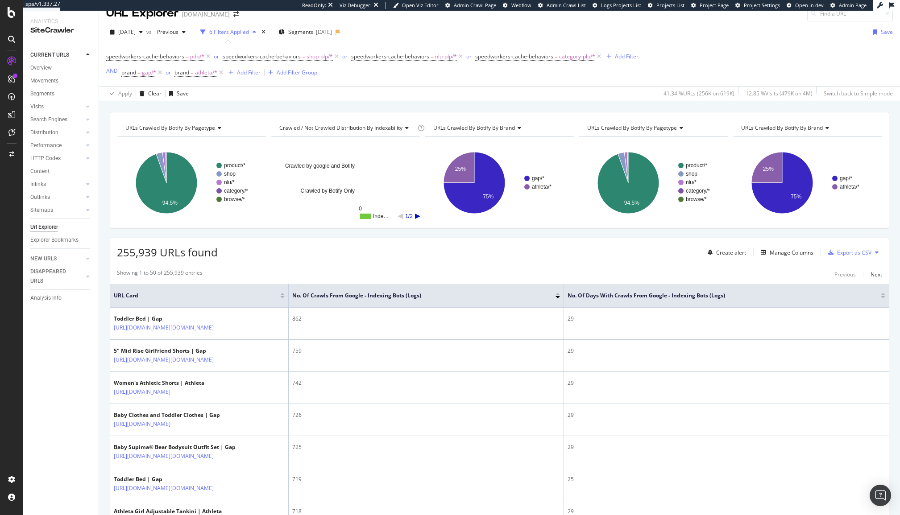
scroll to position [15, 0]
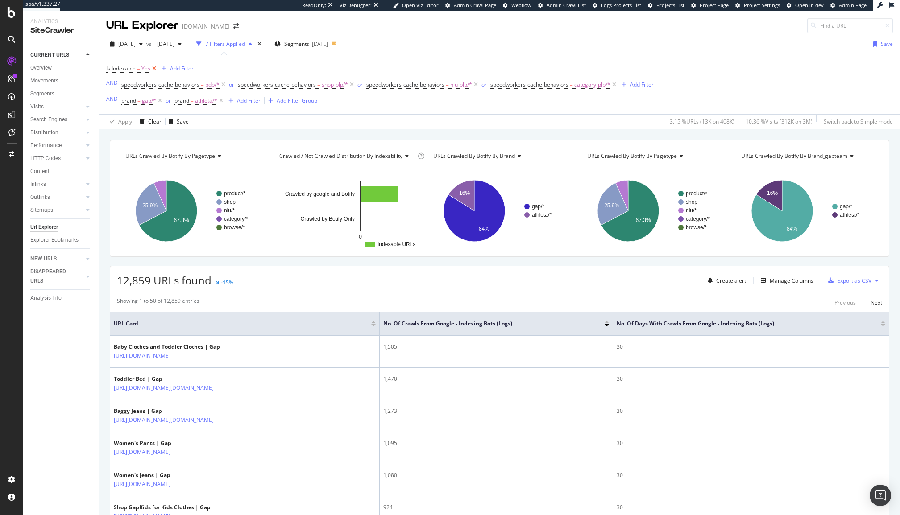
click at [156, 68] on icon at bounding box center [154, 68] width 8 height 9
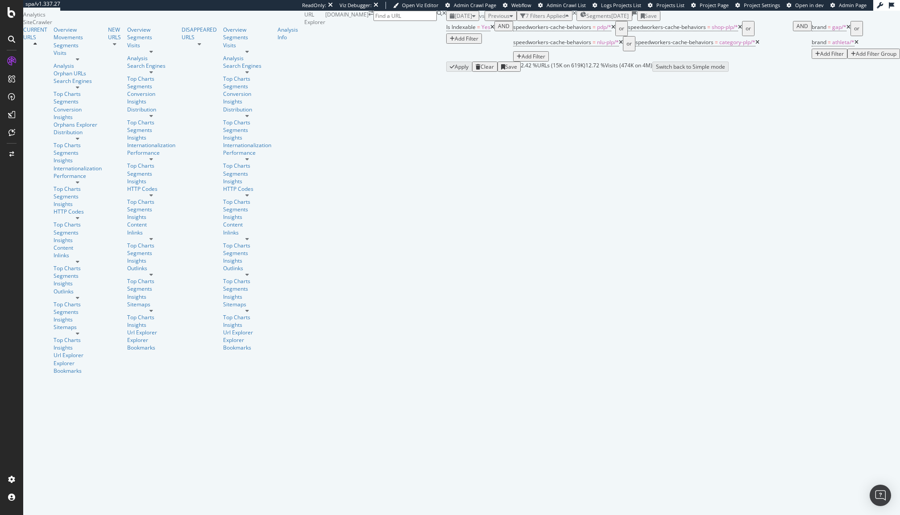
scroll to position [52, 0]
